Goal: Information Seeking & Learning: Learn about a topic

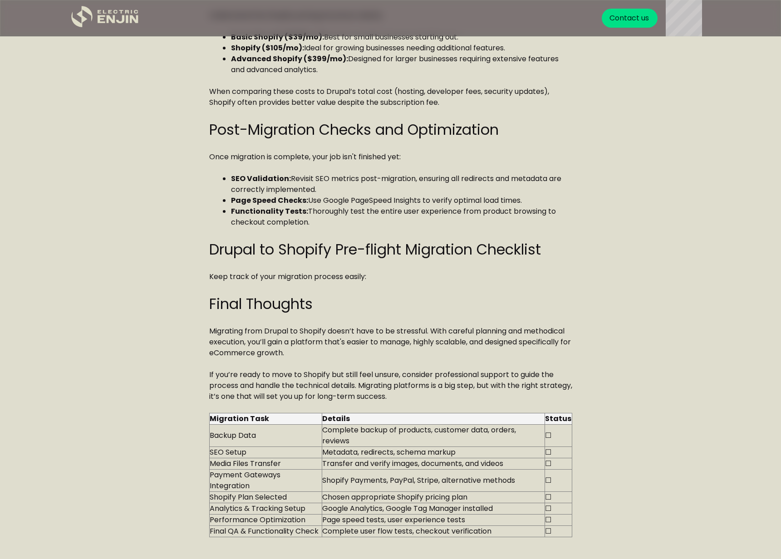
scroll to position [1566, 0]
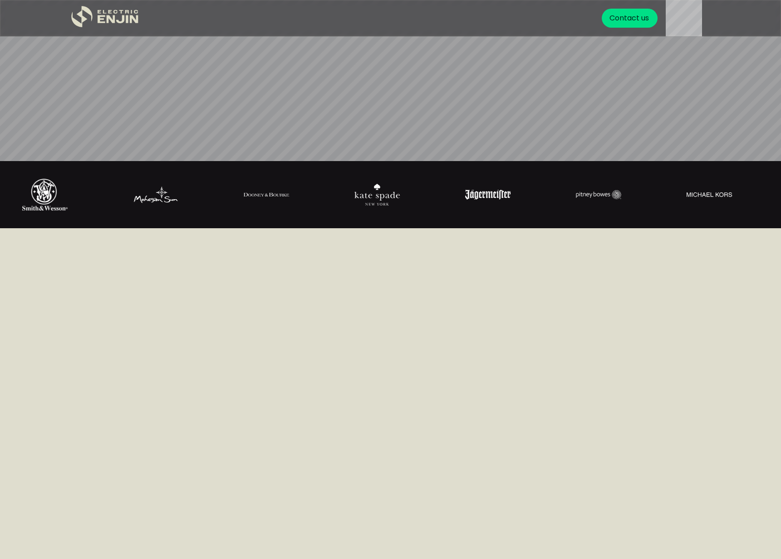
scroll to position [492, 0]
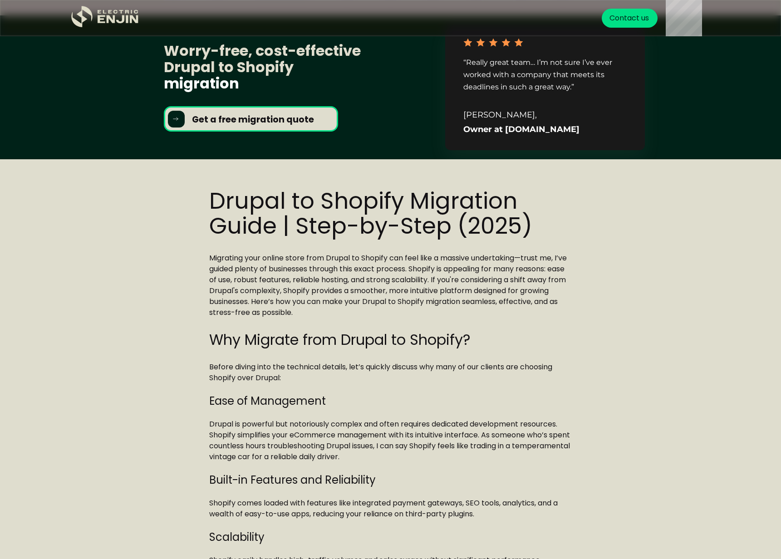
scroll to position [311, 0]
